Goal: Transaction & Acquisition: Purchase product/service

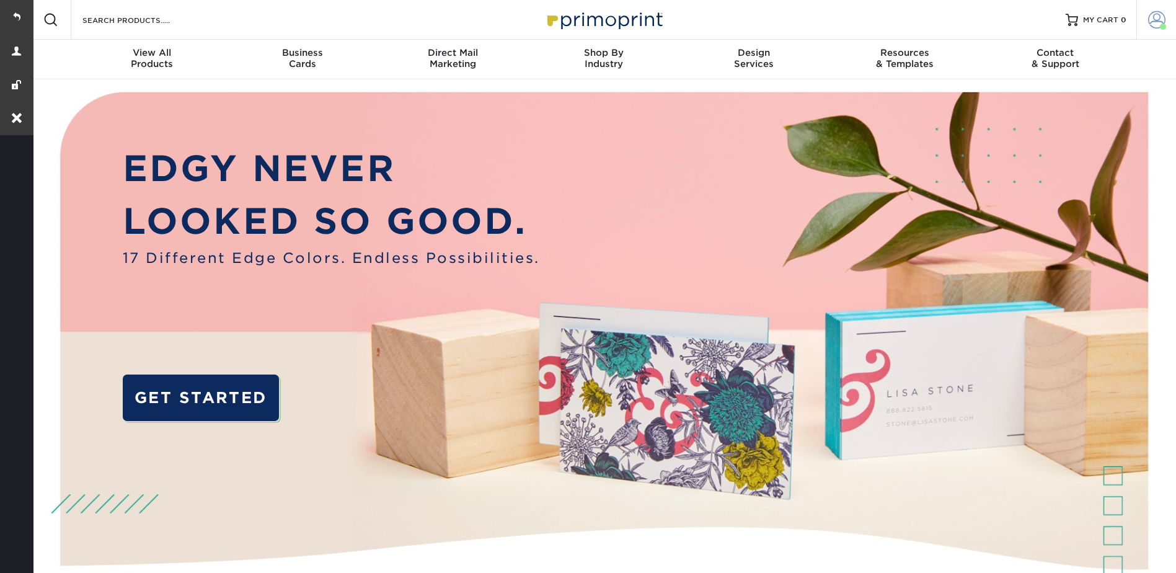
click at [1157, 16] on span at bounding box center [1157, 19] width 17 height 17
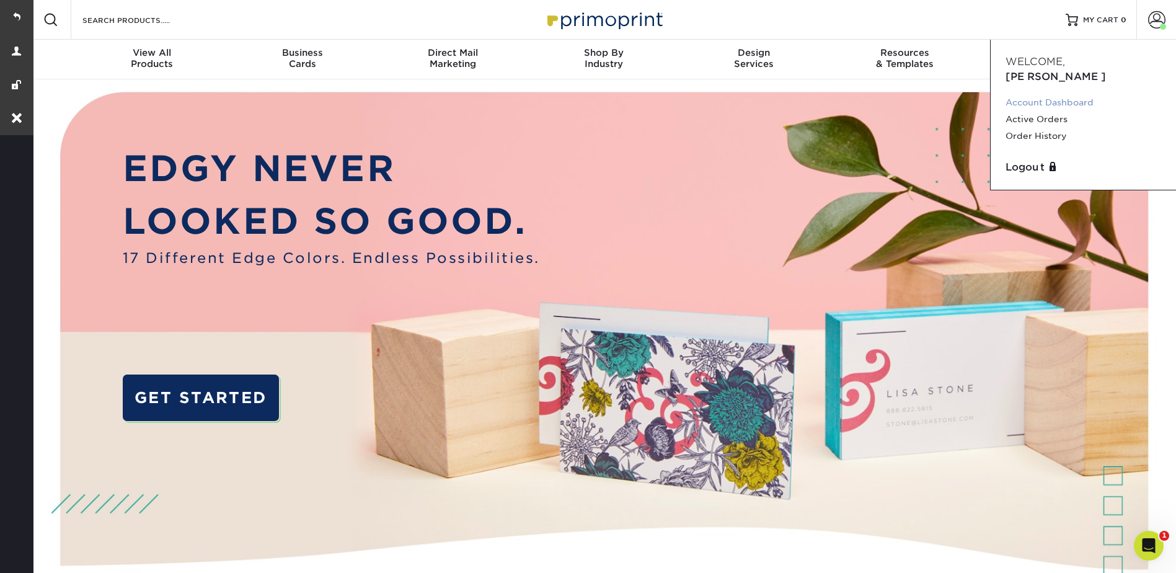
click at [1026, 94] on link "Account Dashboard" at bounding box center [1084, 102] width 156 height 17
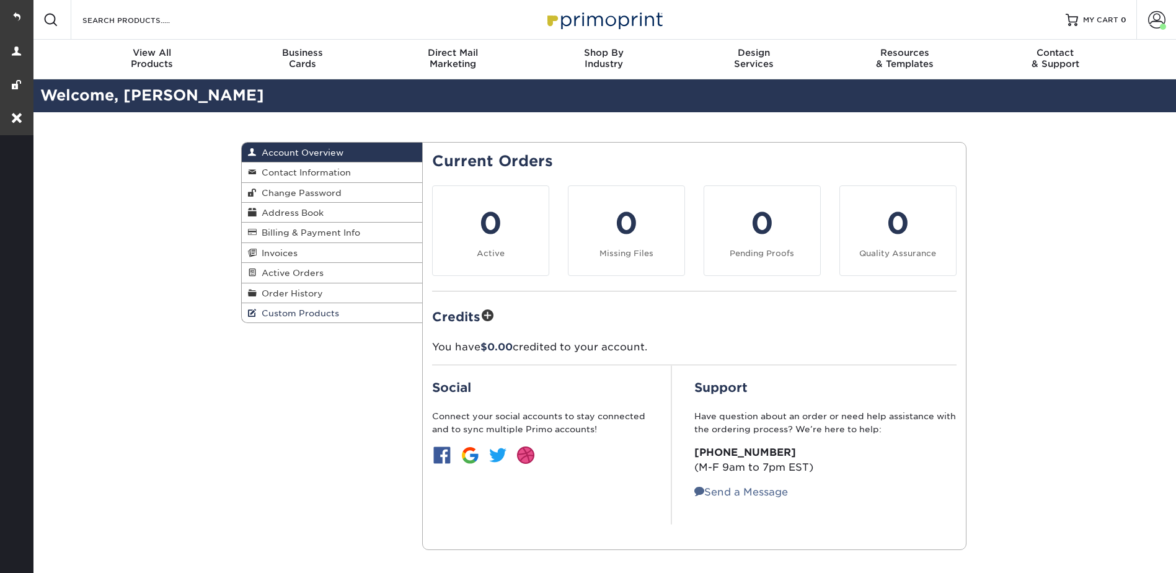
click at [282, 315] on span "Custom Products" at bounding box center [298, 313] width 82 height 10
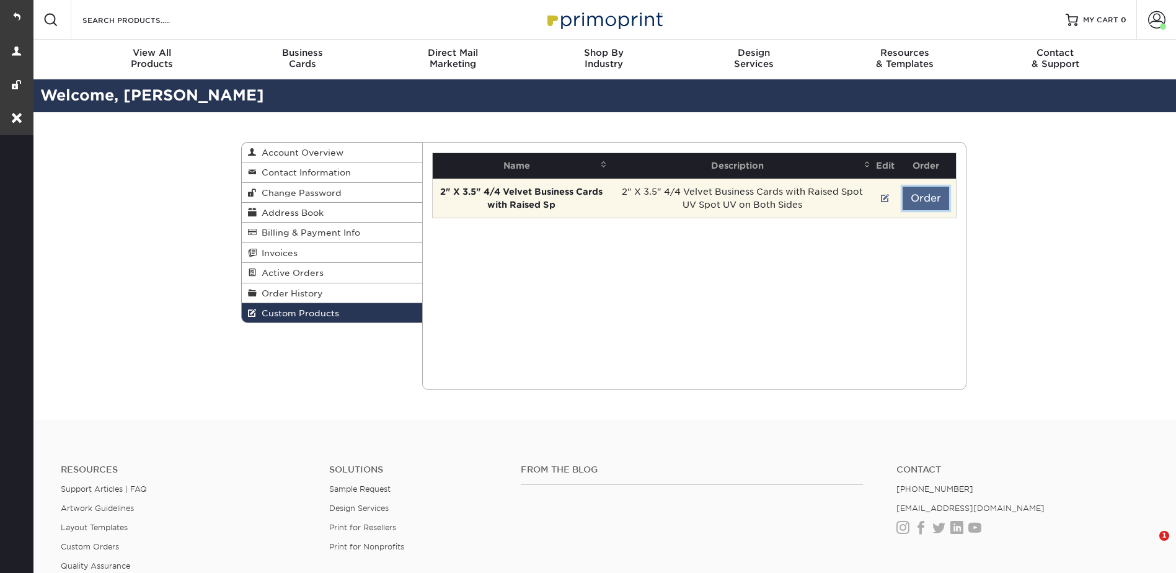
click at [920, 192] on button "Order" at bounding box center [926, 199] width 47 height 24
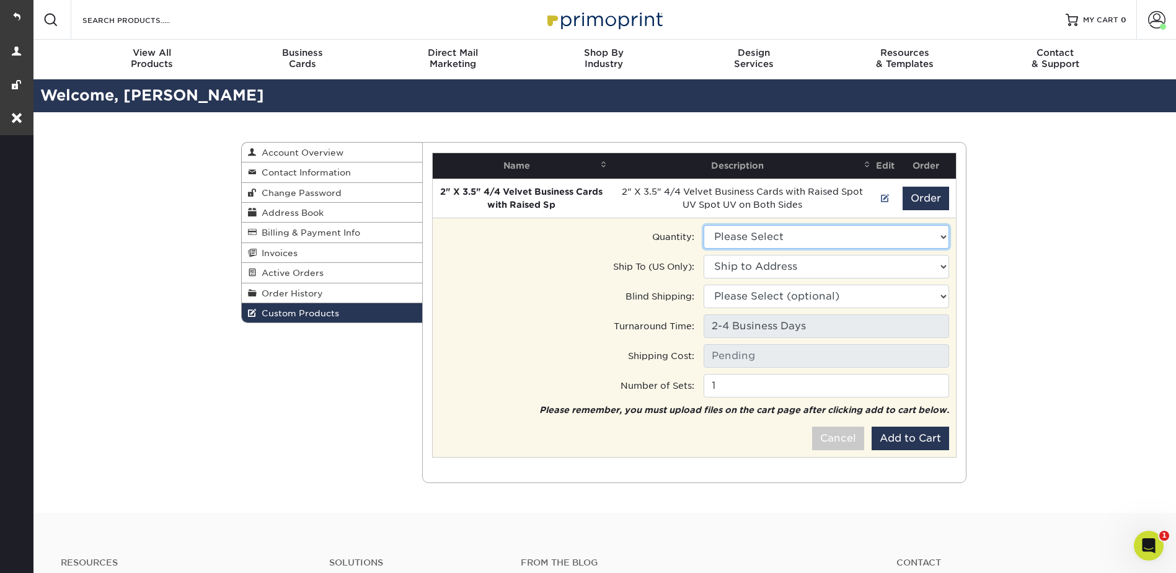
click at [773, 234] on select "Please Select 100 - $143.00 250 - $205.50" at bounding box center [827, 237] width 246 height 24
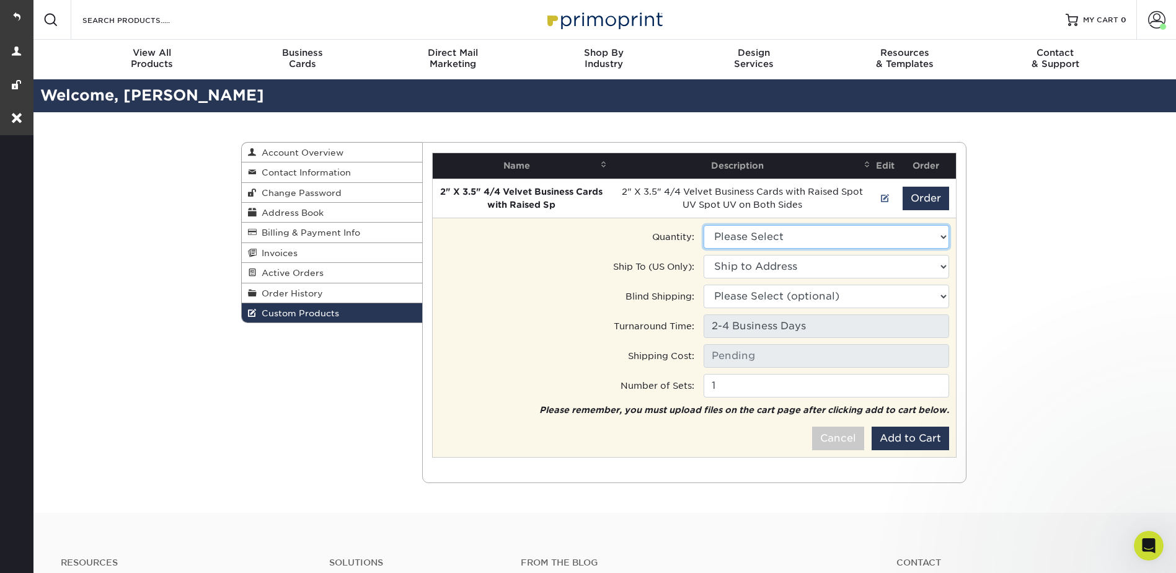
select select "1"
click at [704, 225] on select "Please Select 100 - $143.00 250 - $205.50" at bounding box center [827, 237] width 246 height 24
type input "Ground: $7.84"
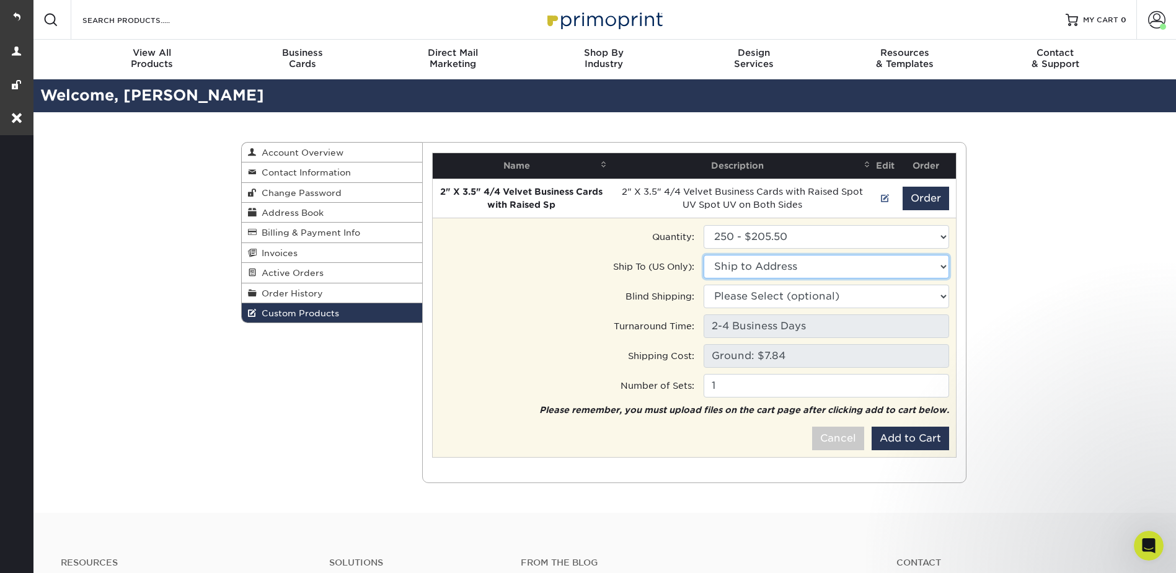
click at [783, 267] on select "Ship to Address 9370 Laiden Creek Trl, Conroe, TX 4301 Westbank Dr Ste 100c, Au…" at bounding box center [827, 267] width 246 height 24
select select "276876"
click at [704, 255] on select "Ship to Address Marcus Ferguson • 9370 Laiden Creek Trl, Conroe, TX PrimeBank •…" at bounding box center [827, 267] width 246 height 24
click at [924, 442] on button "Add to Cart" at bounding box center [911, 439] width 78 height 24
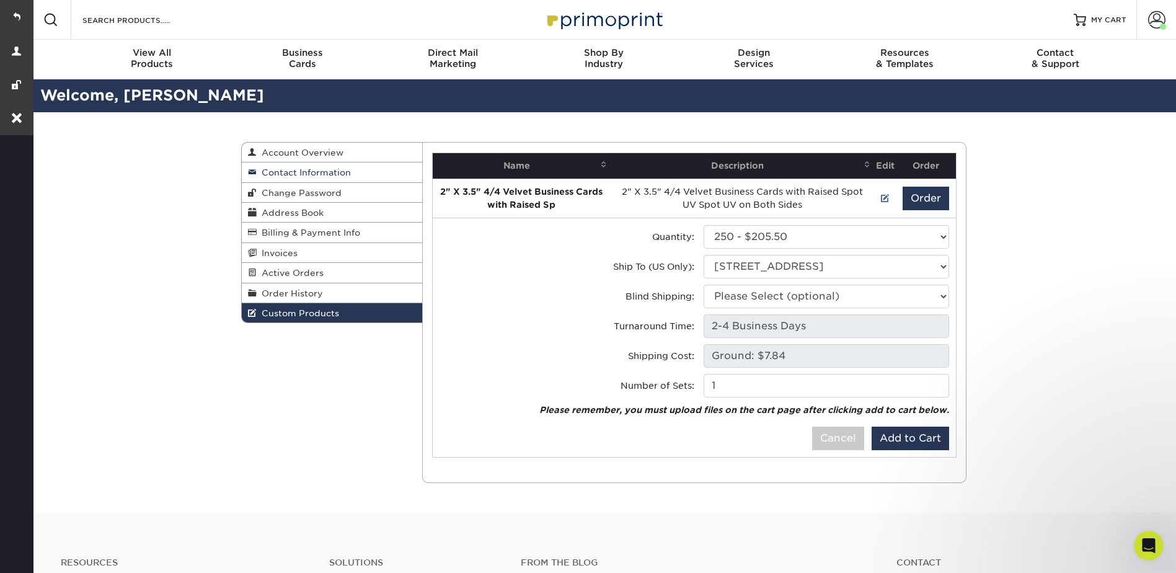
click at [320, 174] on span "Contact Information" at bounding box center [304, 172] width 94 height 10
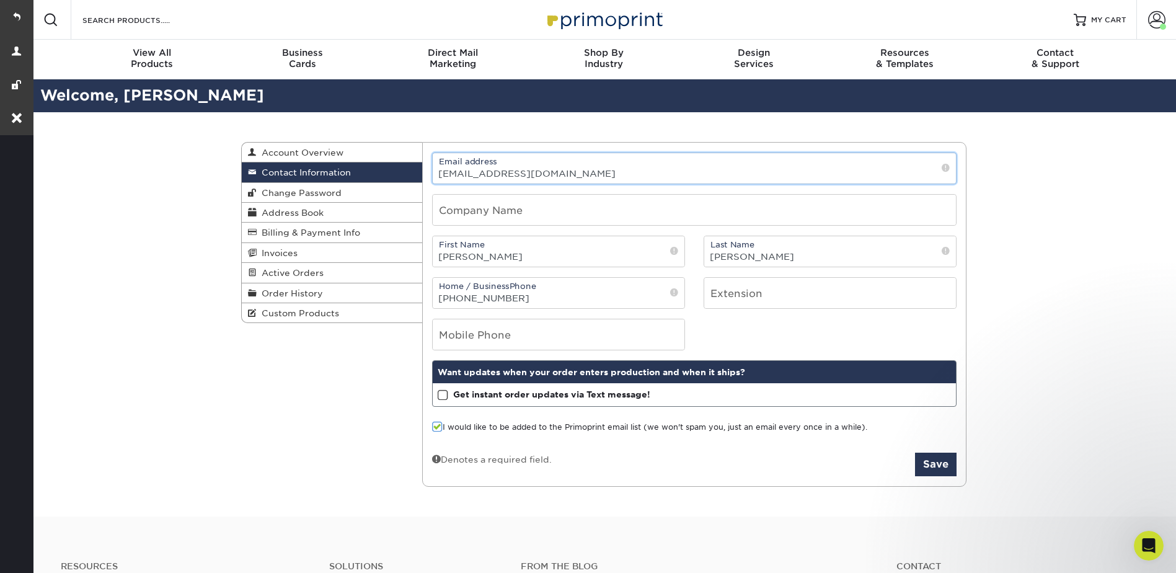
drag, startPoint x: 566, startPoint y: 173, endPoint x: 436, endPoint y: 176, distance: 129.6
click at [436, 176] on input "tmarshall@prime.bank" at bounding box center [694, 168] width 523 height 30
